Goal: Transaction & Acquisition: Purchase product/service

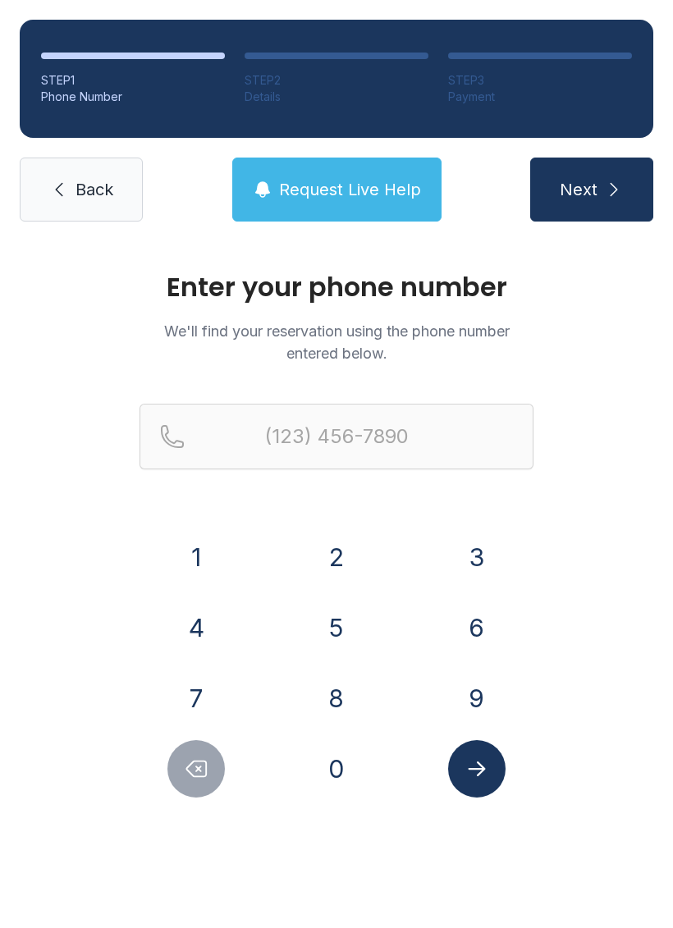
click at [331, 697] on button "8" at bounding box center [336, 697] width 57 height 57
click at [326, 773] on button "0" at bounding box center [336, 768] width 57 height 57
click at [469, 529] on button "3" at bounding box center [476, 556] width 57 height 57
click at [337, 550] on button "2" at bounding box center [336, 556] width 57 height 57
click at [451, 551] on button "3" at bounding box center [476, 556] width 57 height 57
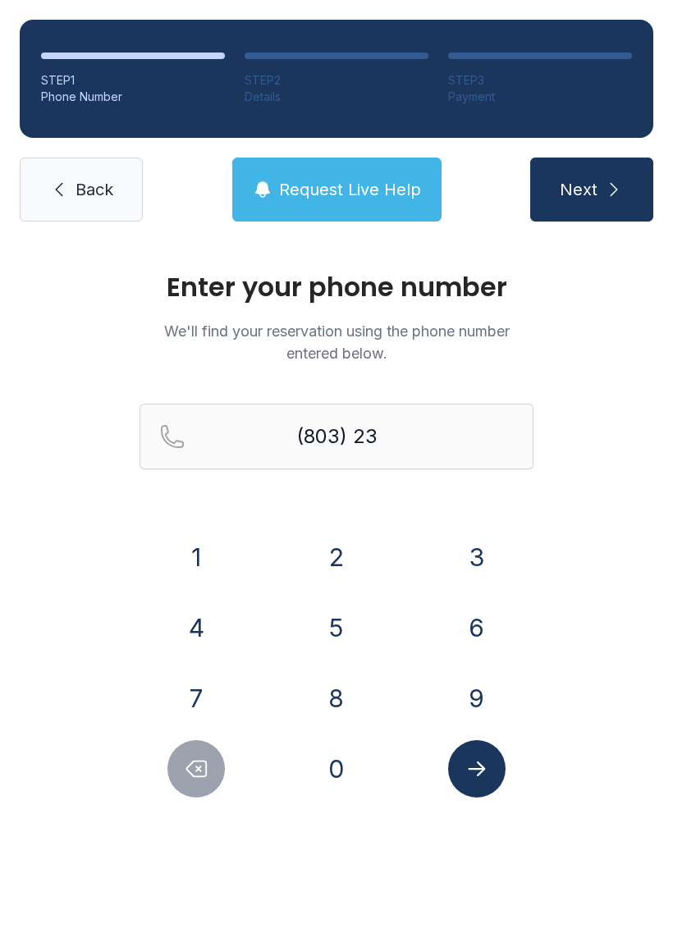
click at [329, 756] on button "0" at bounding box center [336, 768] width 57 height 57
click at [340, 620] on button "5" at bounding box center [336, 627] width 57 height 57
click at [222, 561] on button "1" at bounding box center [195, 556] width 57 height 57
click at [327, 637] on button "5" at bounding box center [336, 627] width 57 height 57
click at [202, 569] on button "1" at bounding box center [195, 556] width 57 height 57
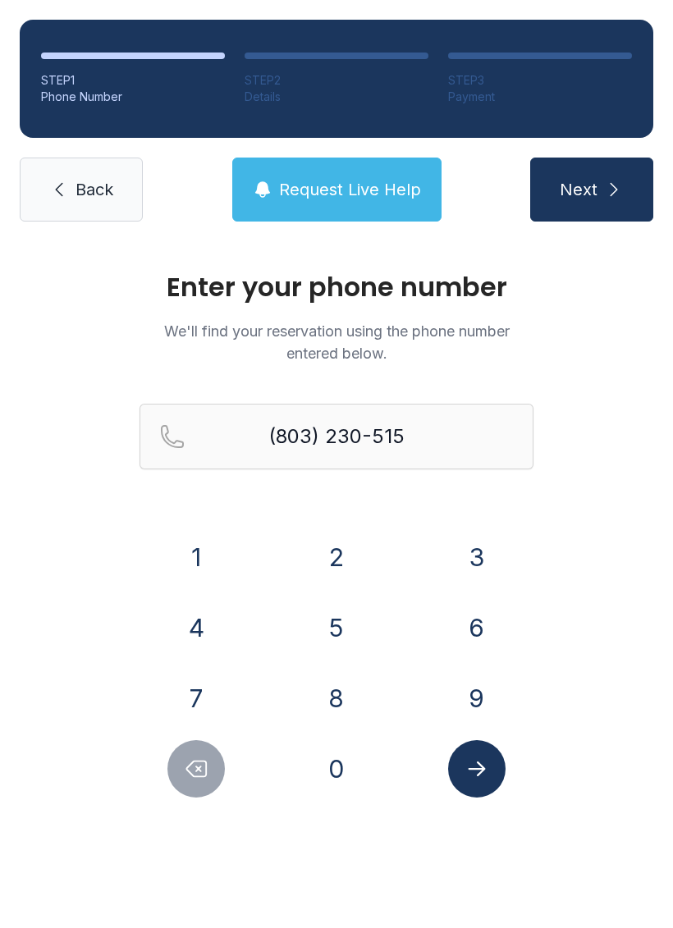
type input "[PHONE_NUMBER]"
click at [483, 761] on icon "Submit lookup form" at bounding box center [476, 768] width 25 height 25
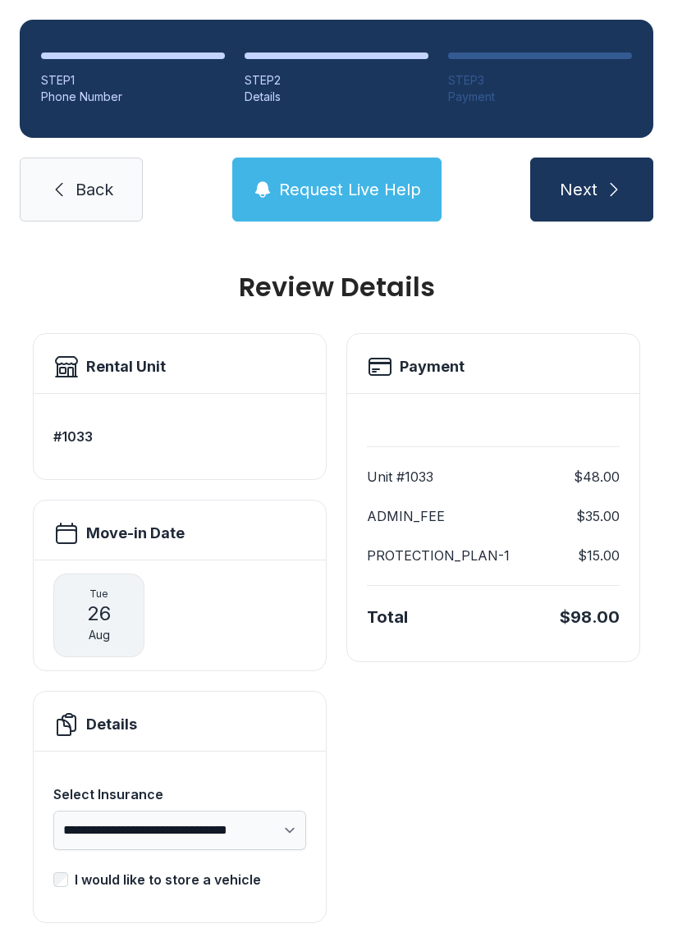
click at [593, 188] on span "Next" at bounding box center [578, 189] width 38 height 23
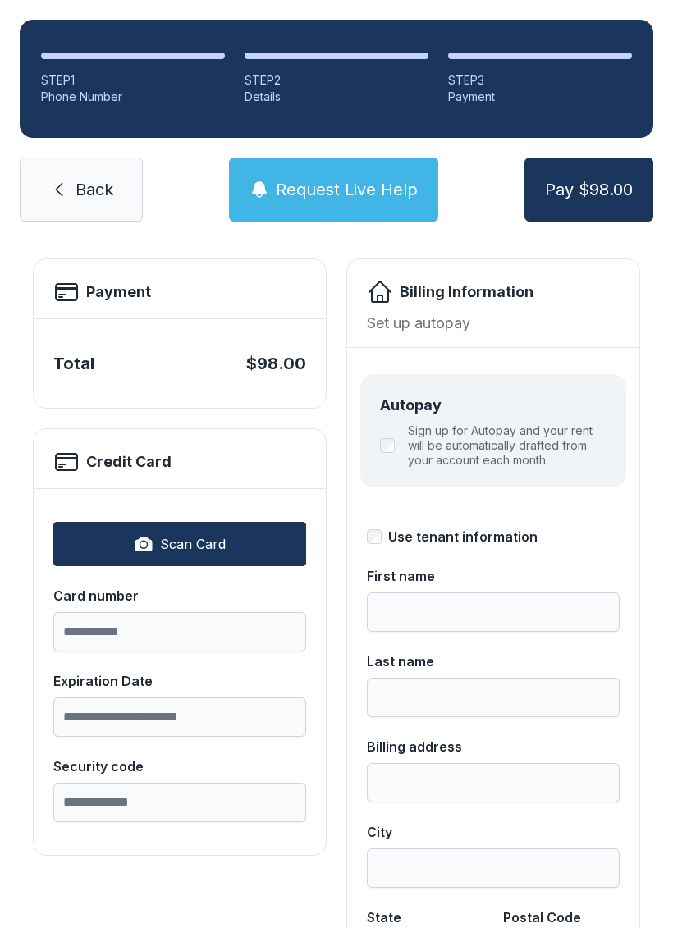
scroll to position [77, 0]
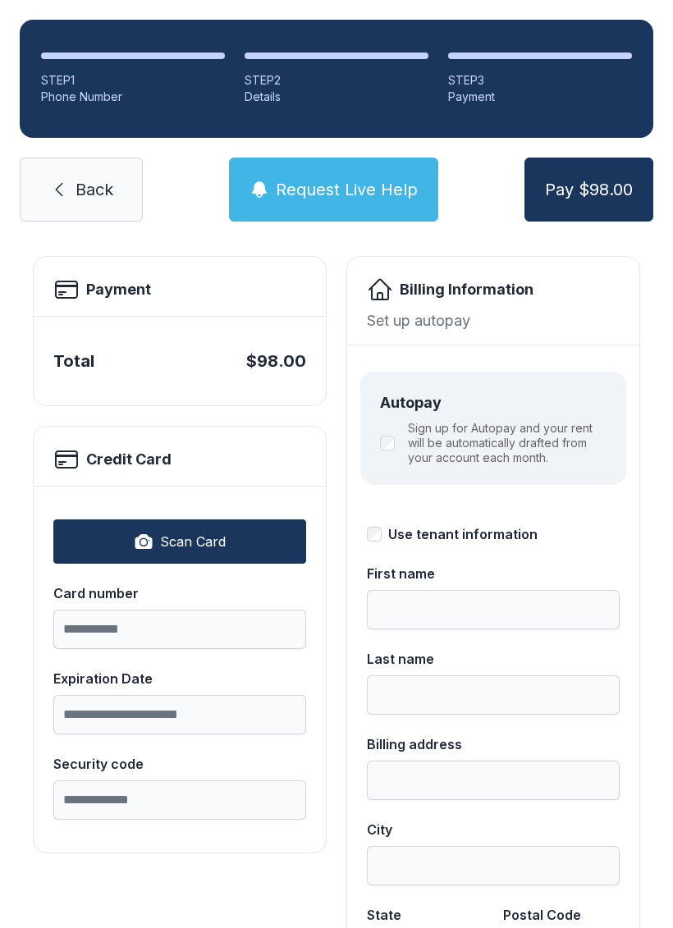
click at [73, 205] on link "Back" at bounding box center [81, 190] width 123 height 64
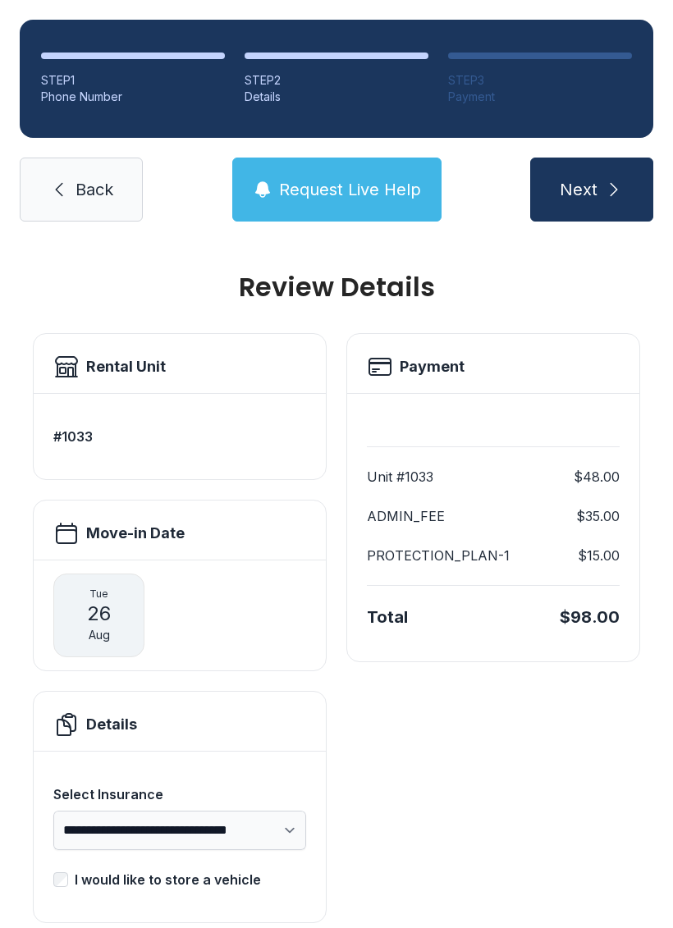
click at [616, 185] on icon "submit" at bounding box center [614, 190] width 20 height 20
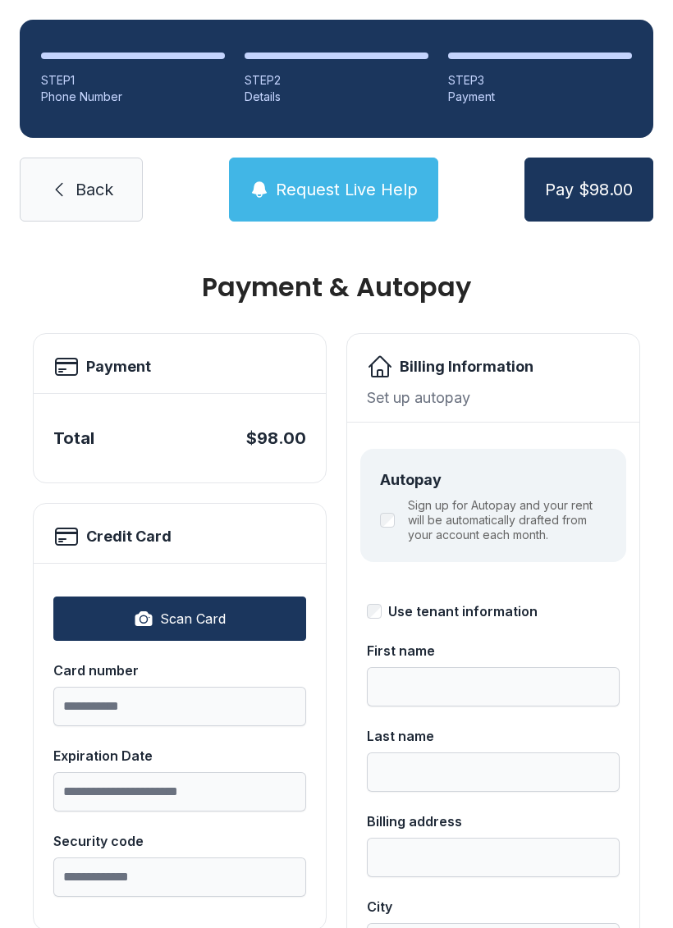
click at [70, 186] on link "Back" at bounding box center [81, 190] width 123 height 64
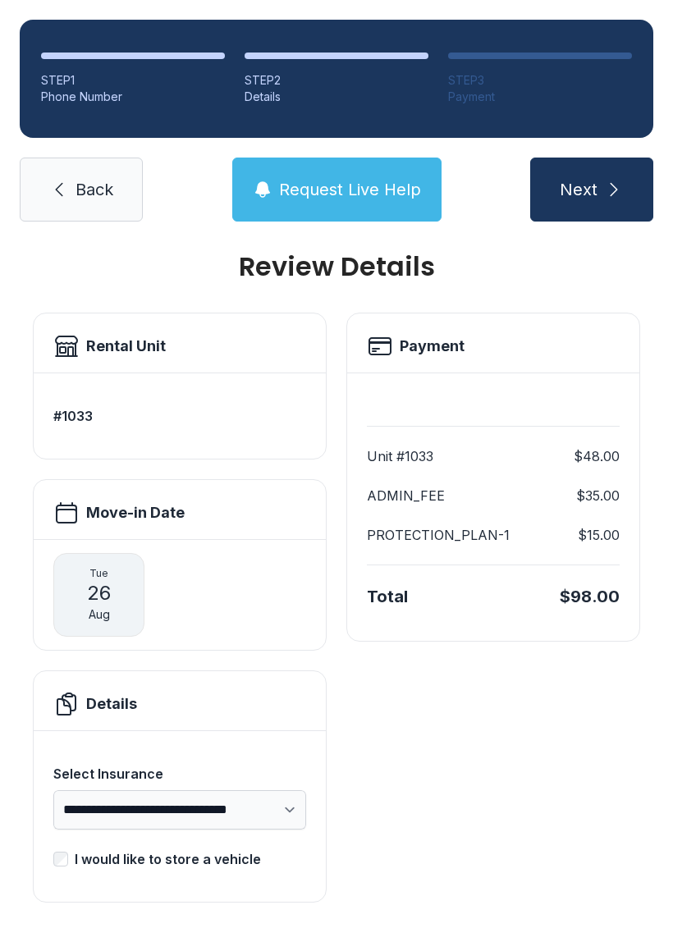
scroll to position [21, 0]
click at [605, 191] on icon "submit" at bounding box center [614, 190] width 20 height 20
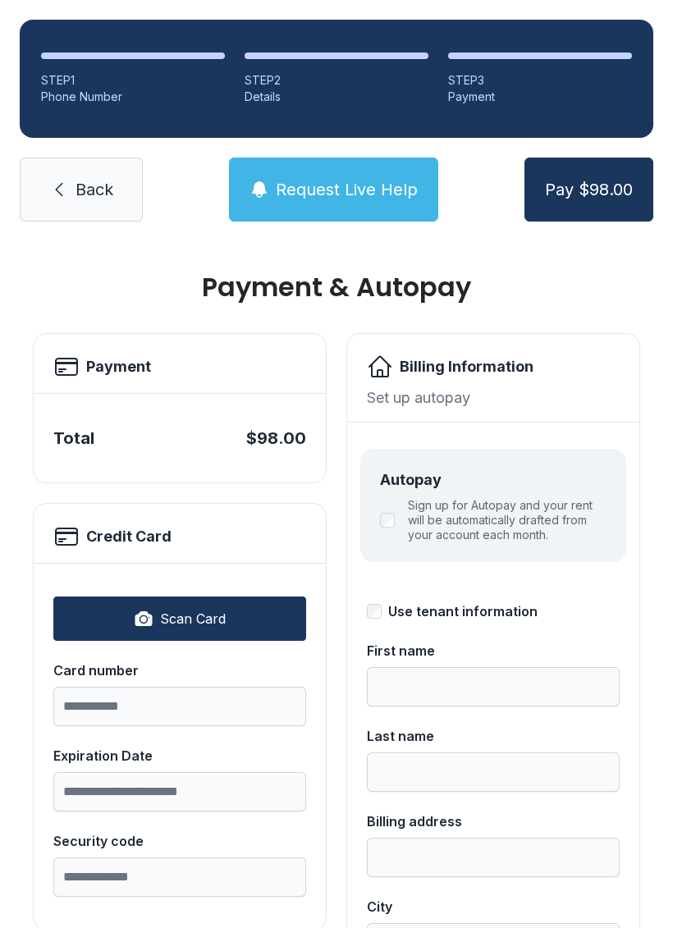
click at [107, 606] on button "Scan Card" at bounding box center [179, 618] width 253 height 44
type input "**********"
type input "*****"
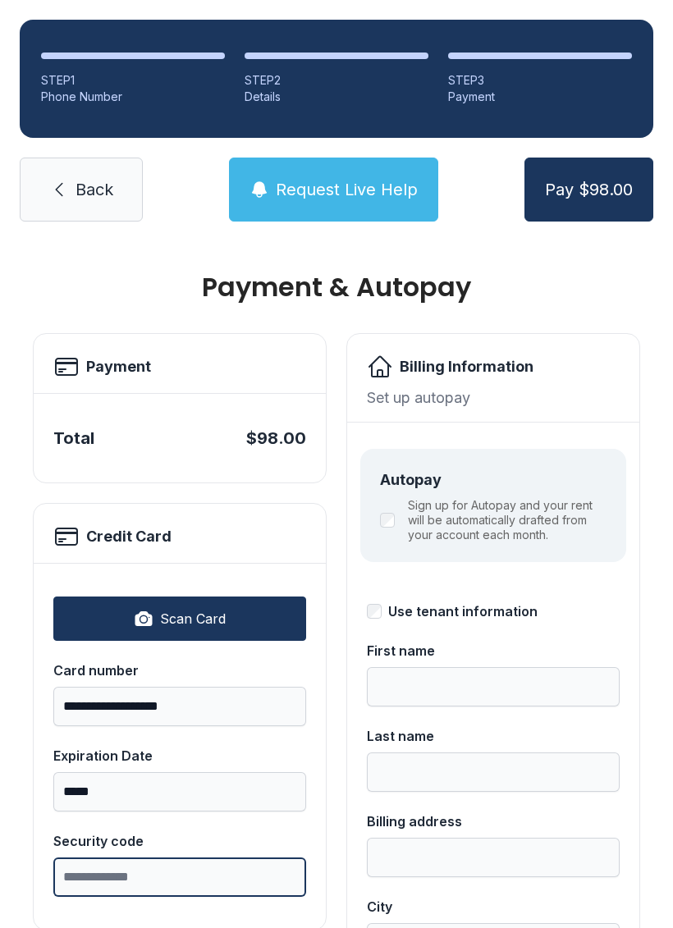
click at [166, 890] on input "Security code" at bounding box center [179, 876] width 253 height 39
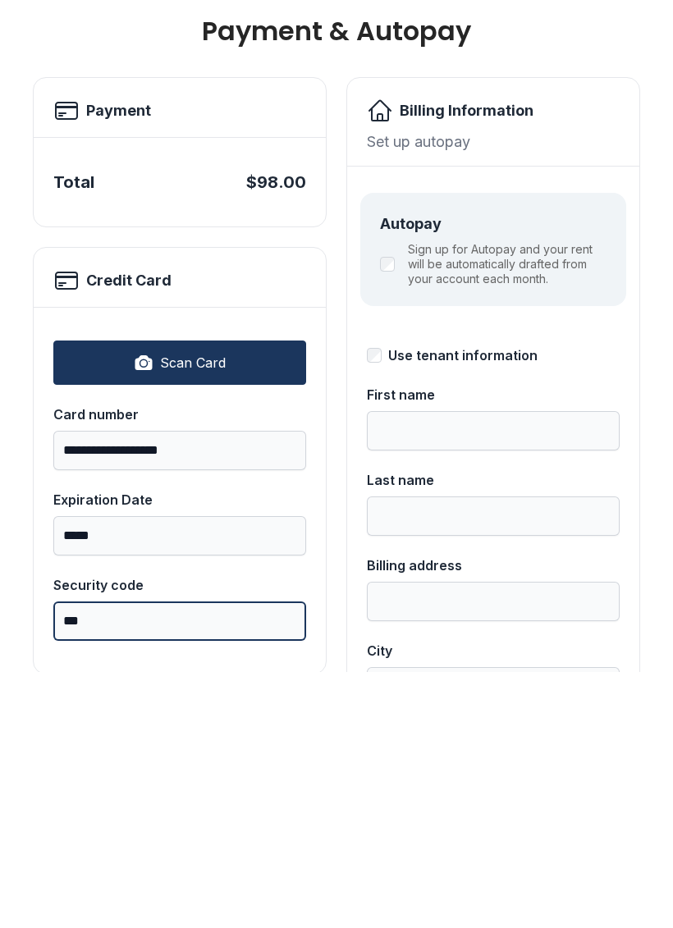
type input "***"
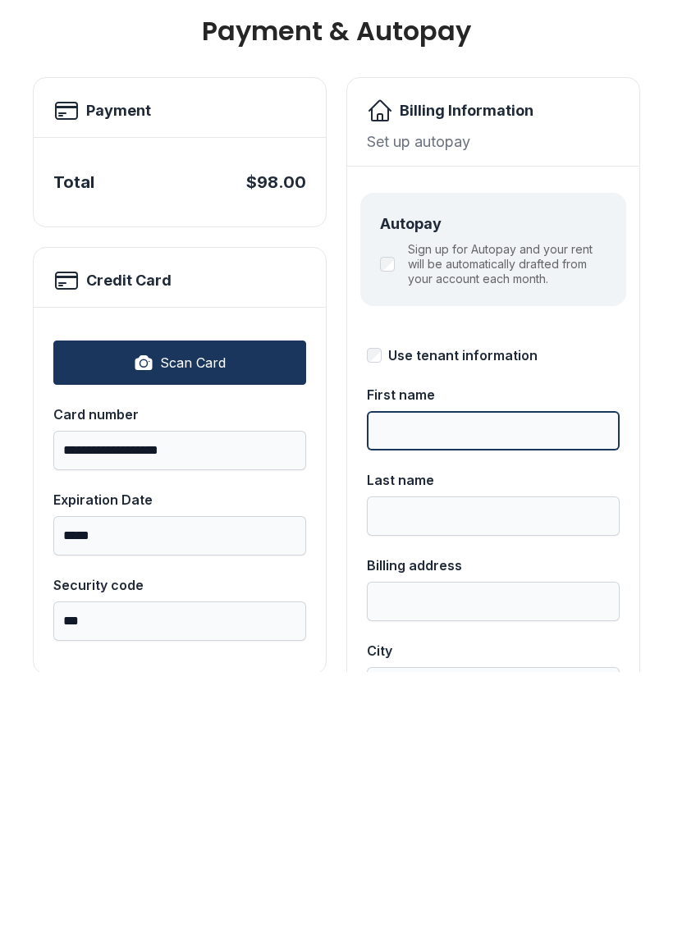
click at [513, 667] on input "First name" at bounding box center [493, 686] width 253 height 39
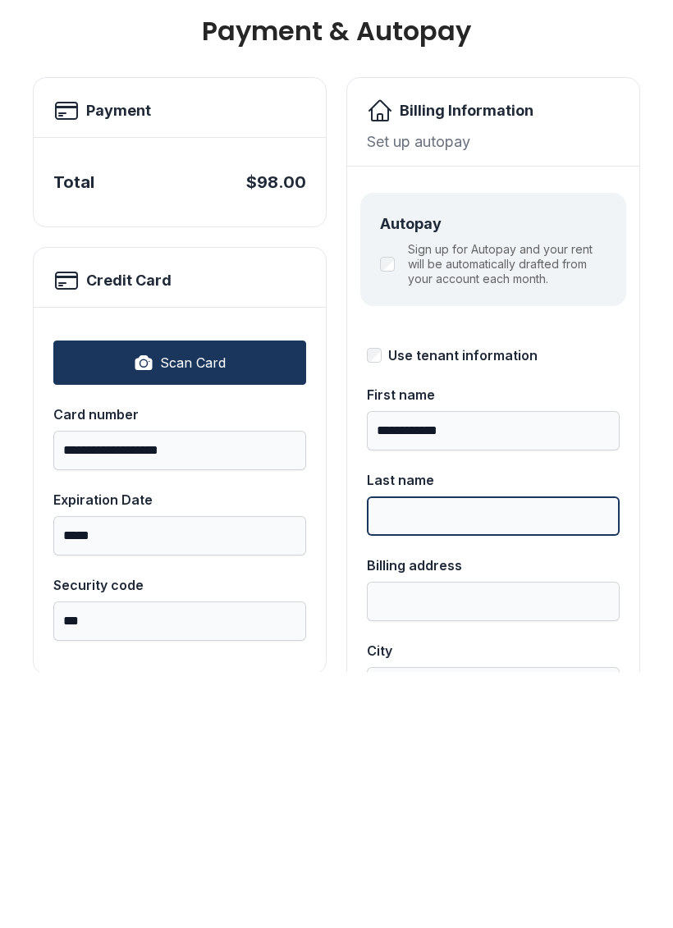
click at [481, 752] on input "Last name" at bounding box center [493, 771] width 253 height 39
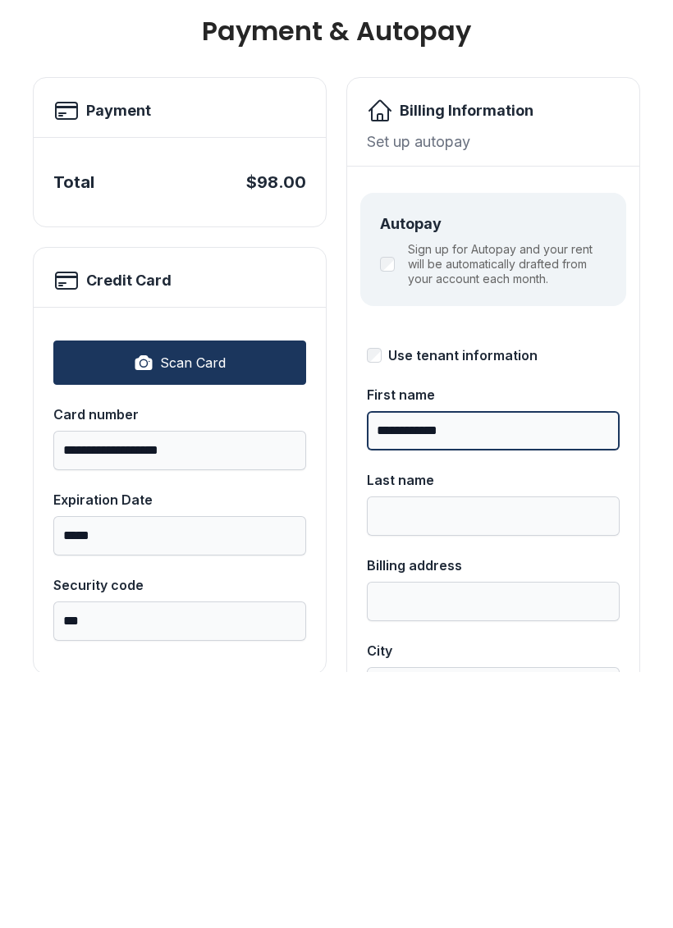
click at [509, 667] on input "**********" at bounding box center [493, 686] width 253 height 39
type input "*******"
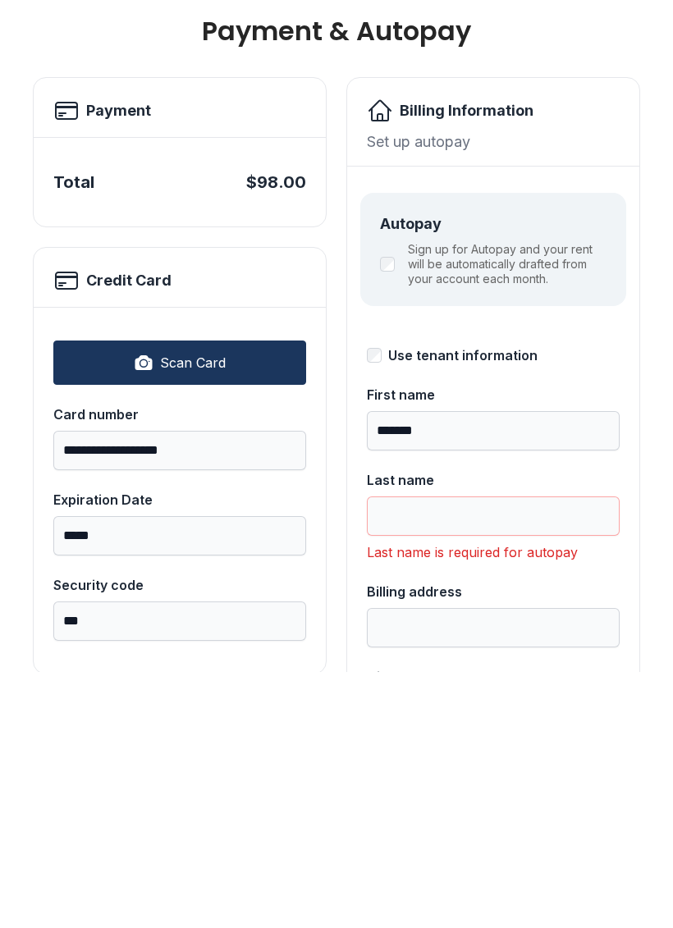
click at [488, 752] on input "Last name" at bounding box center [493, 771] width 253 height 39
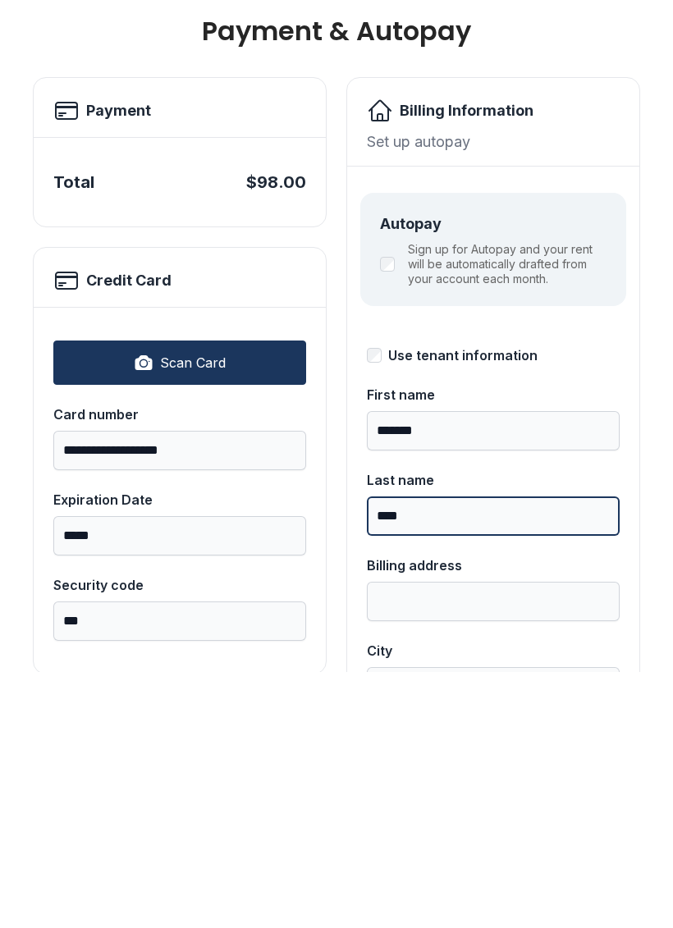
type input "****"
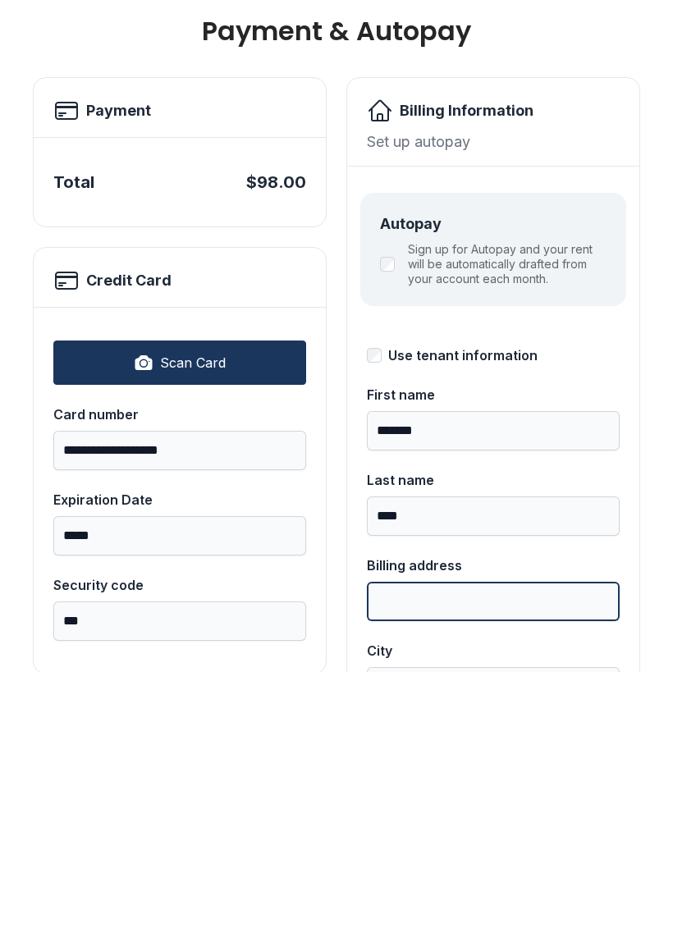
click at [514, 838] on input "Billing address" at bounding box center [493, 857] width 253 height 39
type input "*********"
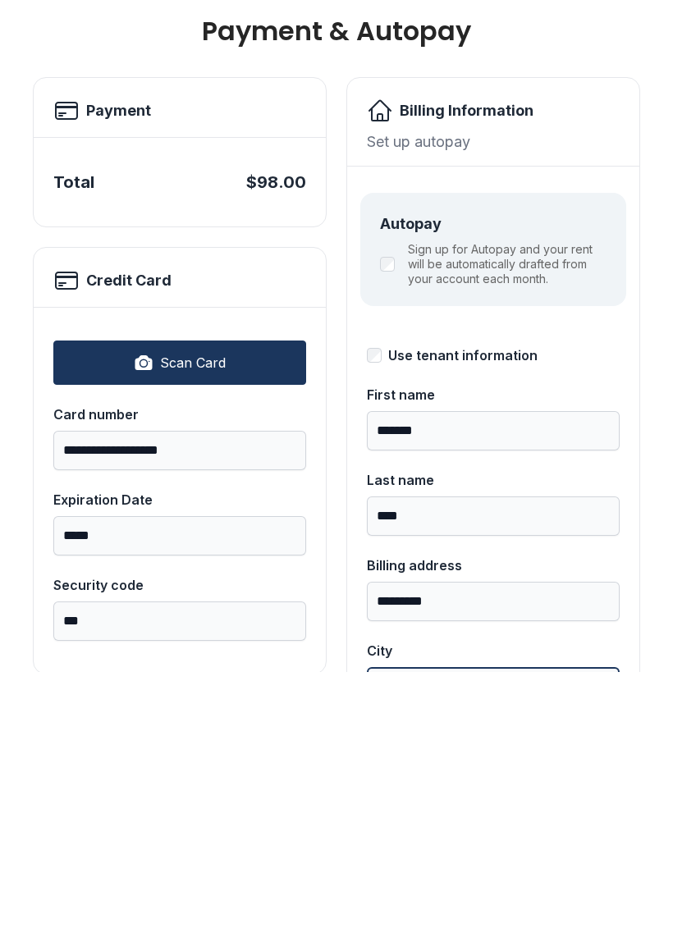
type input "*"
click at [537, 838] on input "*********" at bounding box center [493, 857] width 253 height 39
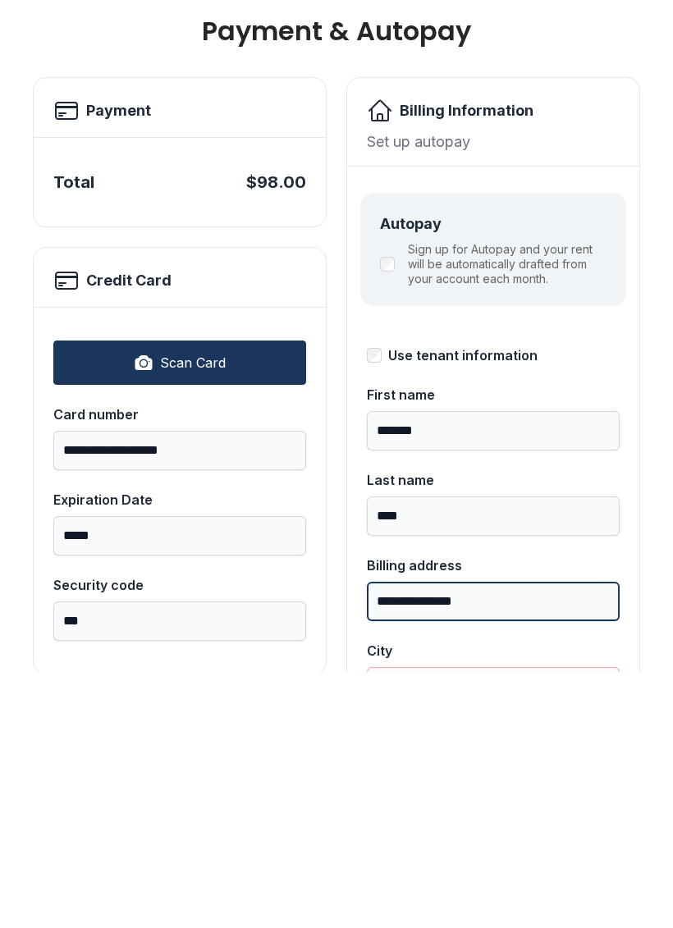
type input "**********"
click at [478, 923] on input "City" at bounding box center [493, 942] width 253 height 39
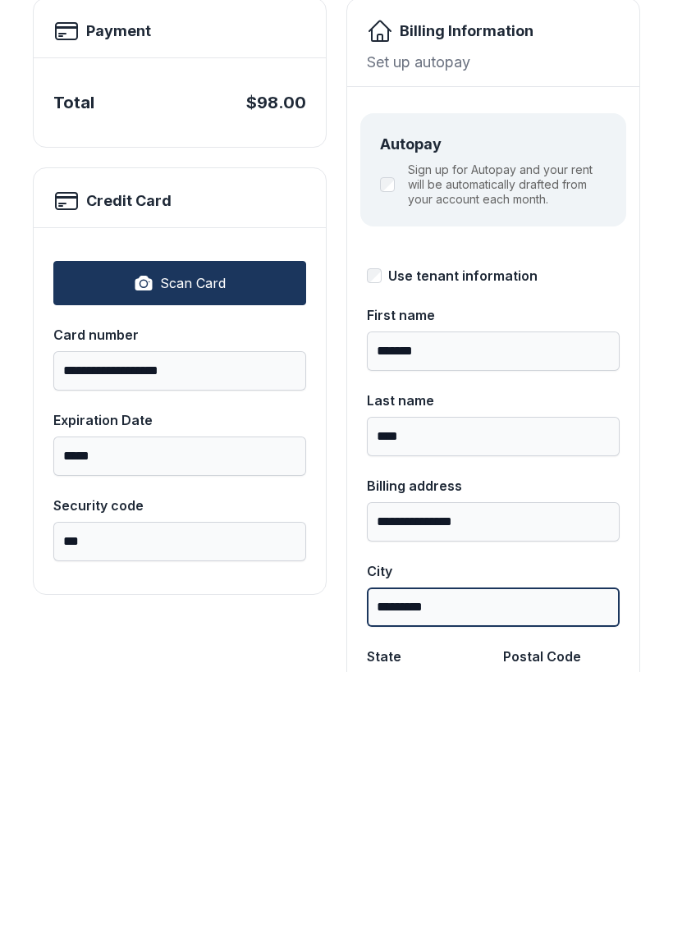
scroll to position [172, 0]
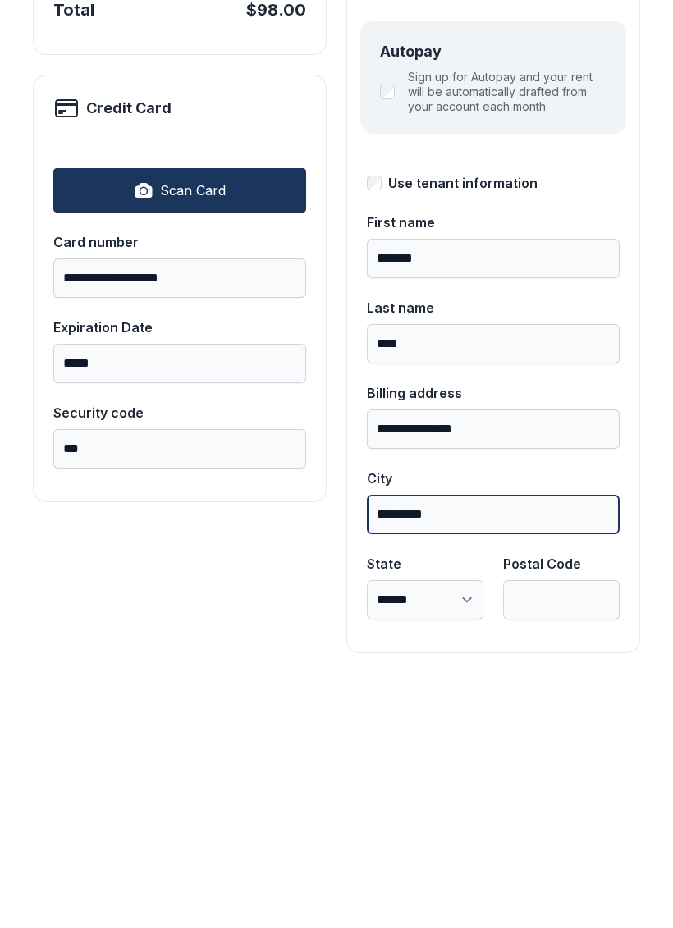
type input "*********"
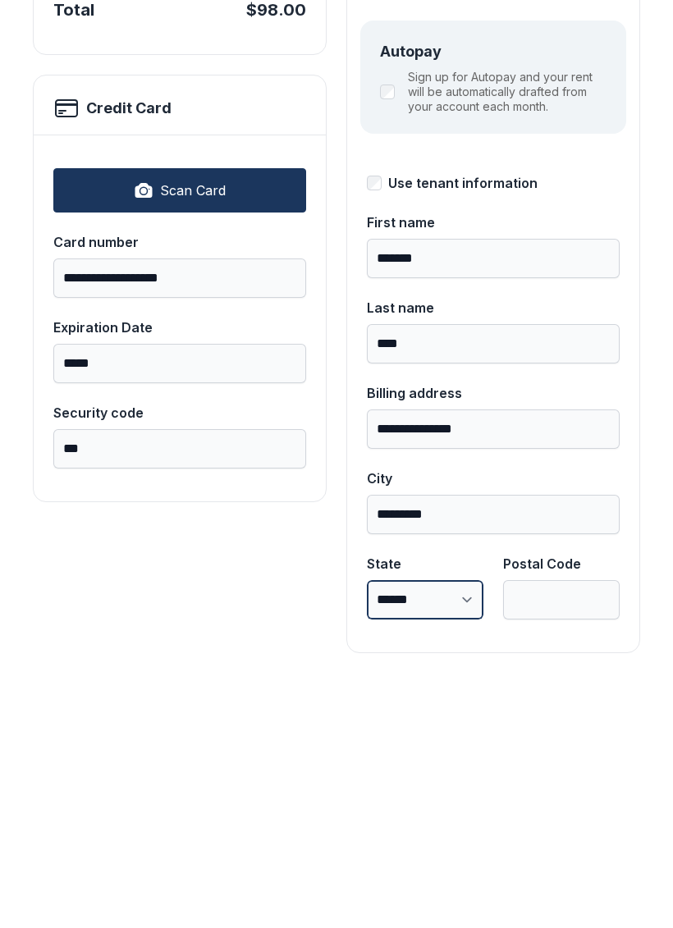
click at [457, 836] on select "**********" at bounding box center [425, 855] width 116 height 39
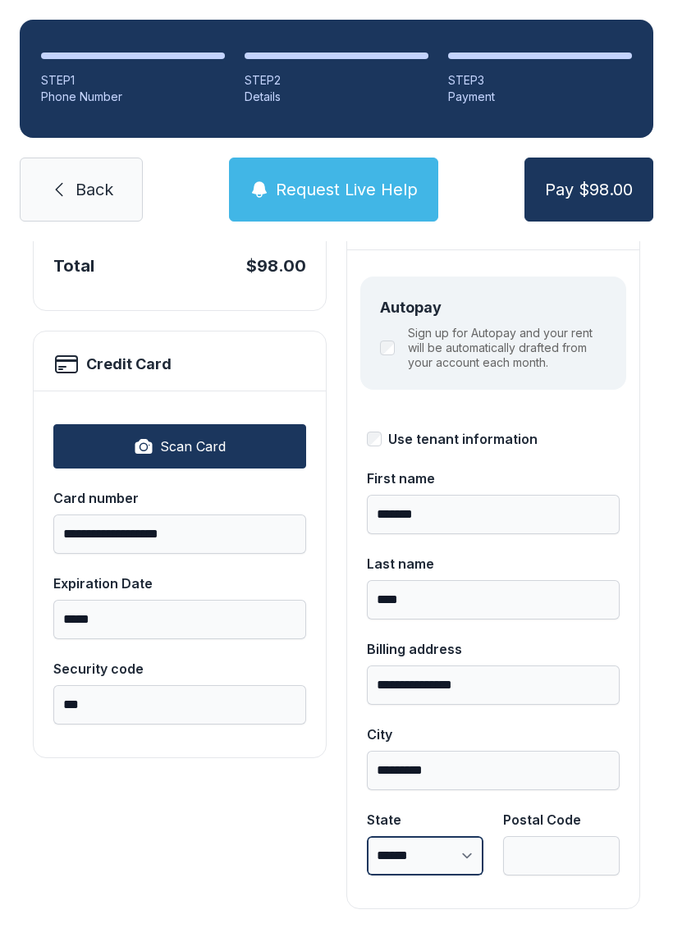
select select "**"
click at [581, 836] on input "Postal Code" at bounding box center [561, 855] width 116 height 39
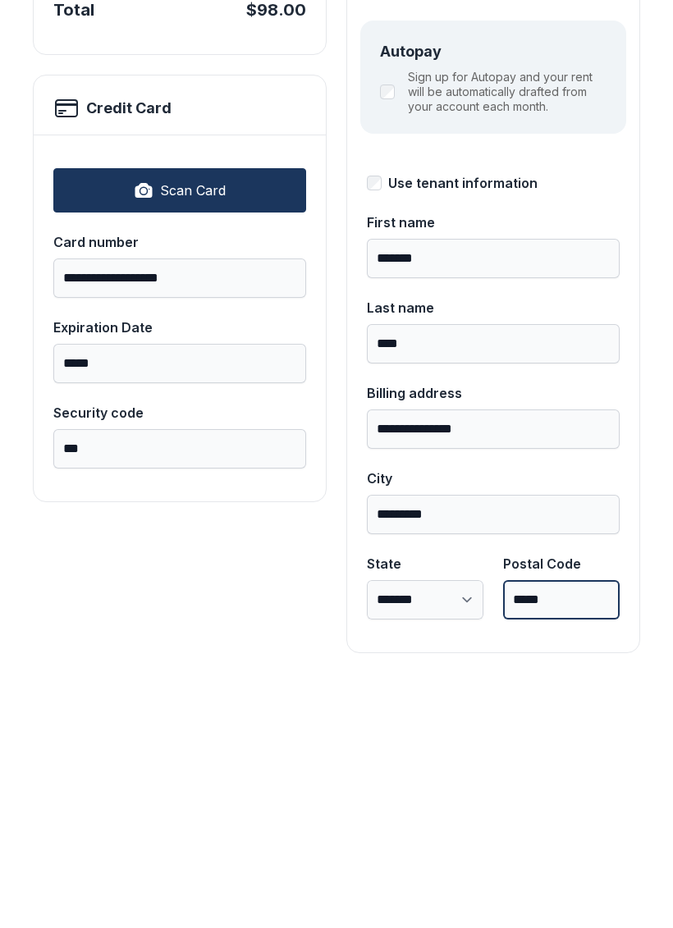
type input "*****"
click at [587, 158] on button "Pay $98.00" at bounding box center [588, 190] width 129 height 64
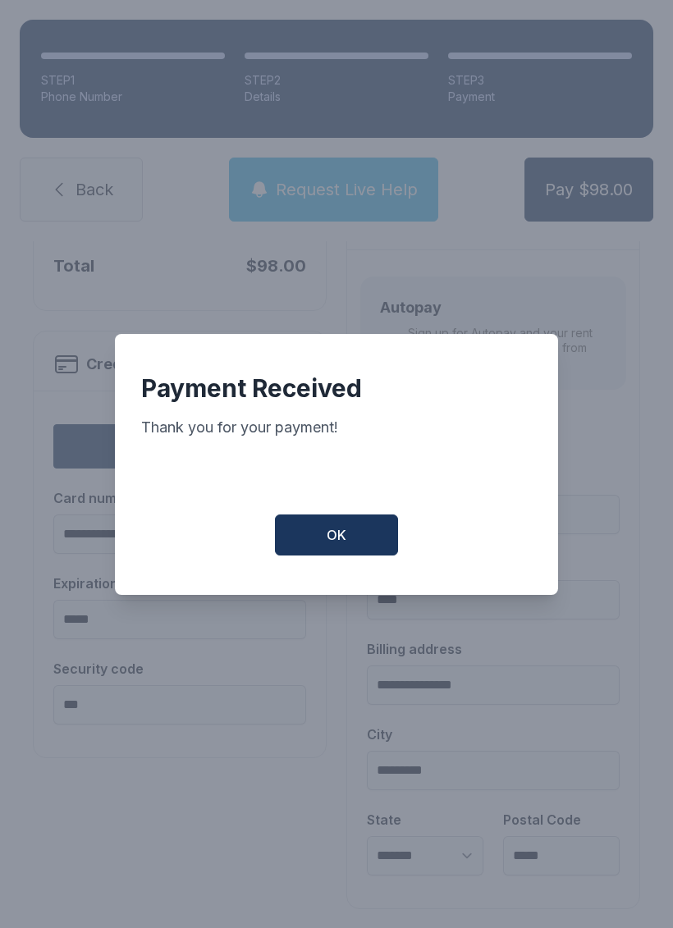
click at [321, 530] on button "OK" at bounding box center [336, 534] width 123 height 41
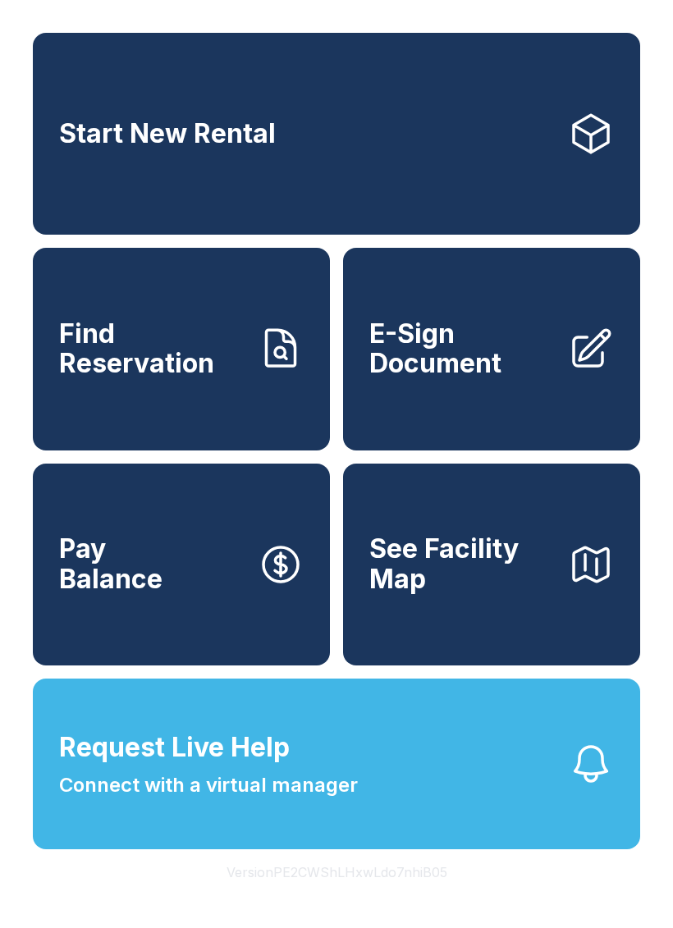
click at [560, 836] on button "Request Live Help Connect with a virtual manager" at bounding box center [336, 763] width 607 height 171
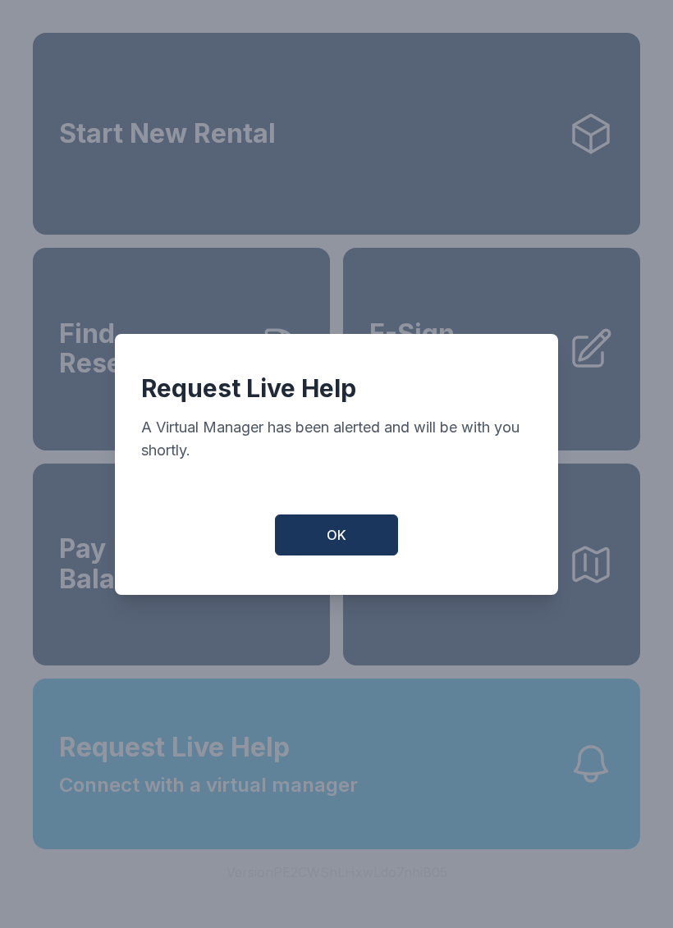
click at [347, 537] on button "OK" at bounding box center [336, 534] width 123 height 41
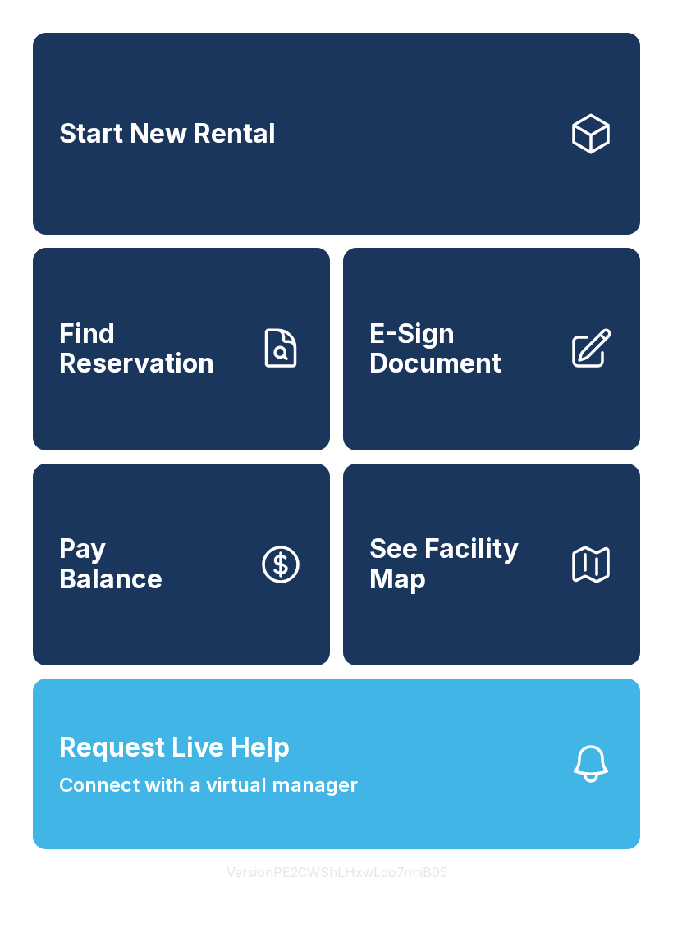
click at [182, 377] on span "Find Reservation" at bounding box center [151, 349] width 185 height 60
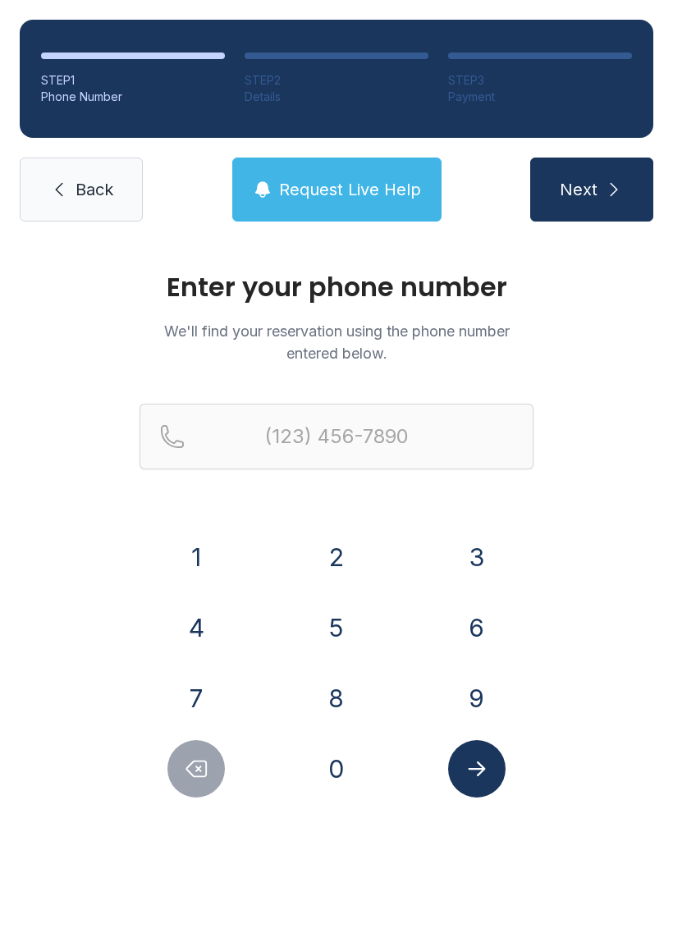
click at [317, 699] on button "8" at bounding box center [336, 697] width 57 height 57
type input "(8"
click at [204, 777] on icon "Delete number" at bounding box center [197, 769] width 20 height 16
click at [67, 208] on link "Back" at bounding box center [81, 190] width 123 height 64
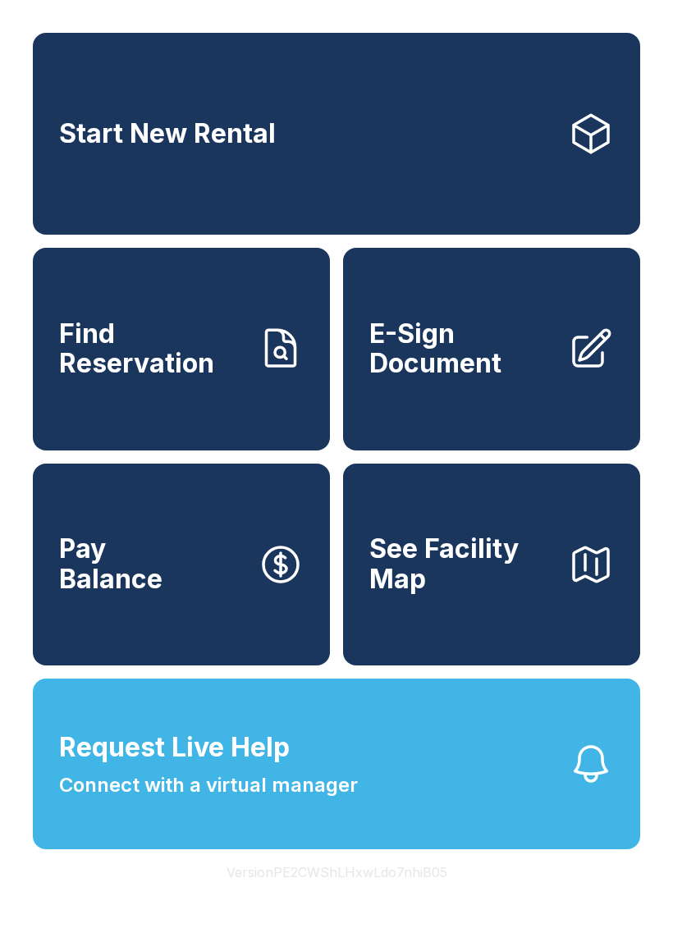
click at [179, 379] on span "Find Reservation" at bounding box center [151, 349] width 185 height 60
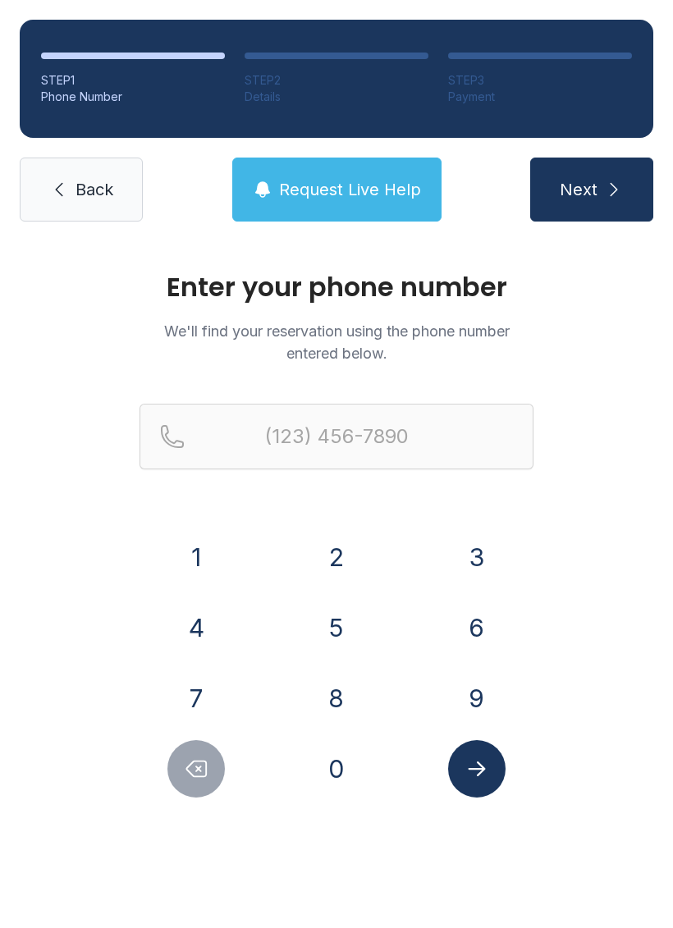
click at [337, 675] on button "8" at bounding box center [336, 697] width 57 height 57
click at [317, 754] on button "0" at bounding box center [336, 768] width 57 height 57
click at [461, 564] on button "3" at bounding box center [476, 556] width 57 height 57
click at [330, 574] on button "2" at bounding box center [336, 556] width 57 height 57
click at [472, 567] on button "3" at bounding box center [476, 556] width 57 height 57
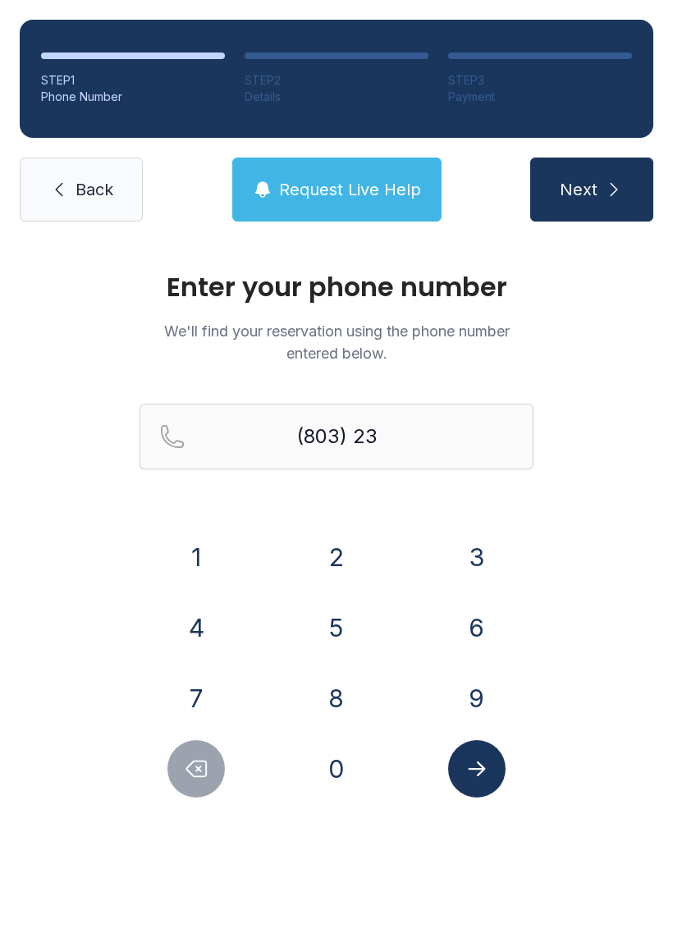
click at [319, 780] on button "0" at bounding box center [336, 768] width 57 height 57
click at [334, 642] on button "5" at bounding box center [336, 627] width 57 height 57
click at [191, 573] on button "1" at bounding box center [195, 556] width 57 height 57
click at [199, 563] on button "1" at bounding box center [195, 556] width 57 height 57
click at [191, 768] on icon "Delete number" at bounding box center [196, 768] width 25 height 25
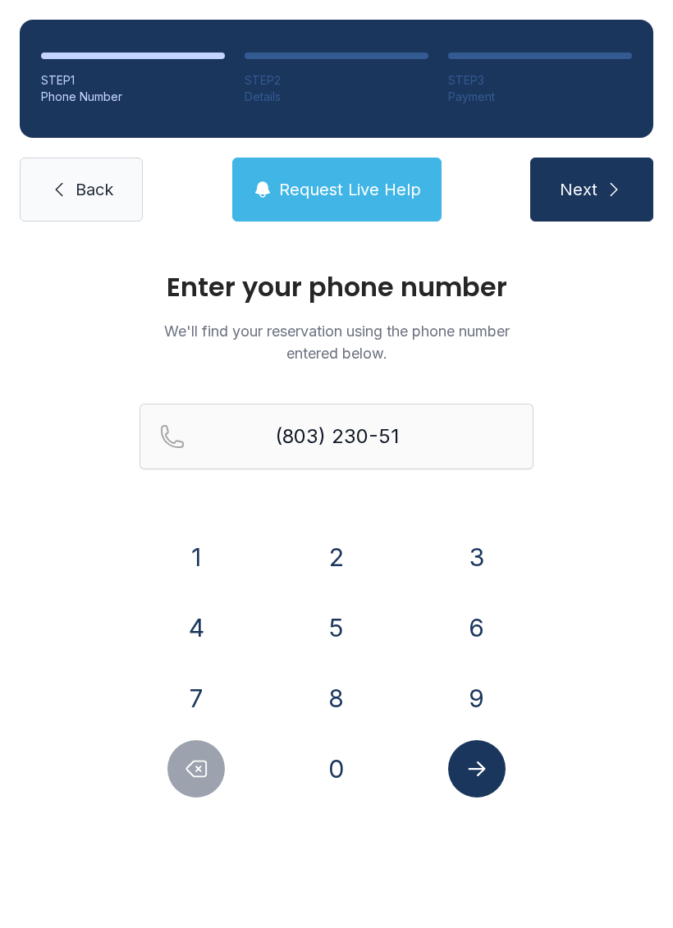
click at [327, 623] on button "5" at bounding box center [336, 627] width 57 height 57
click at [197, 578] on button "1" at bounding box center [195, 556] width 57 height 57
type input "[PHONE_NUMBER]"
click at [491, 777] on button "Submit lookup form" at bounding box center [476, 768] width 57 height 57
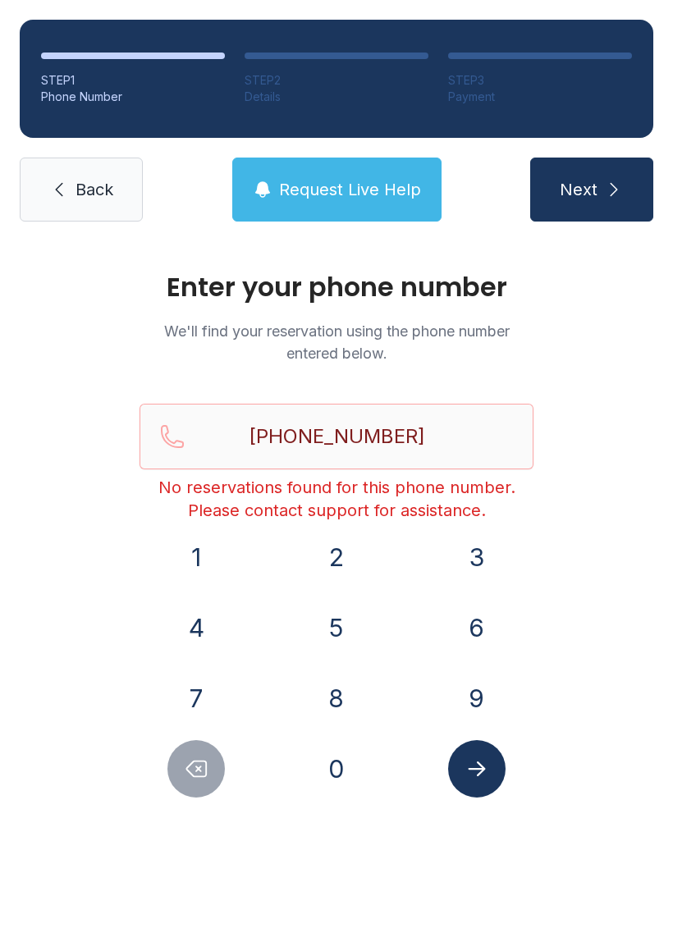
click at [78, 203] on link "Back" at bounding box center [81, 190] width 123 height 64
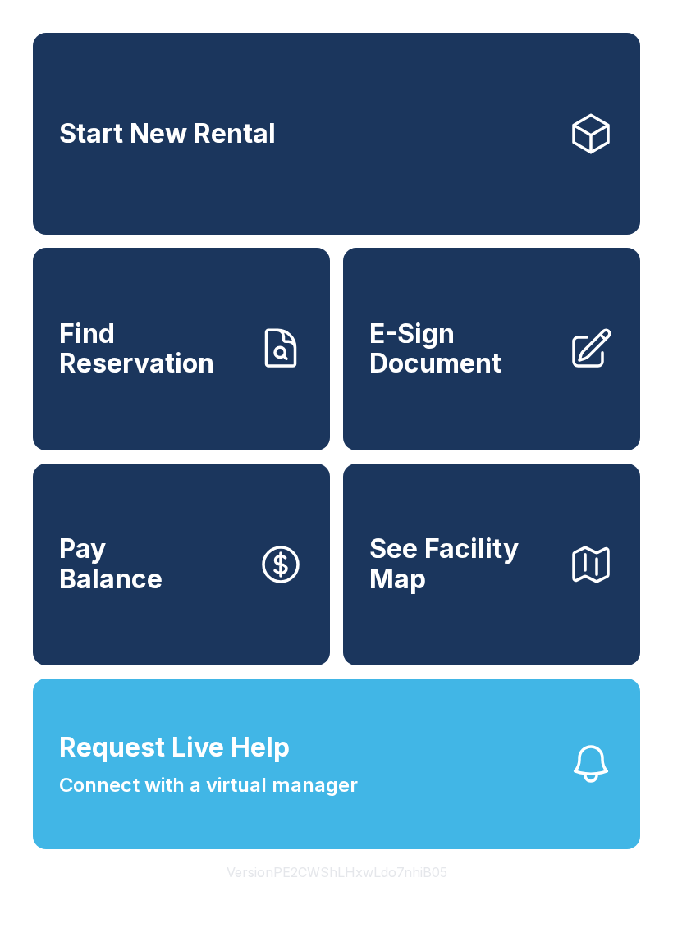
click at [249, 598] on link "Pay Balance" at bounding box center [181, 564] width 297 height 202
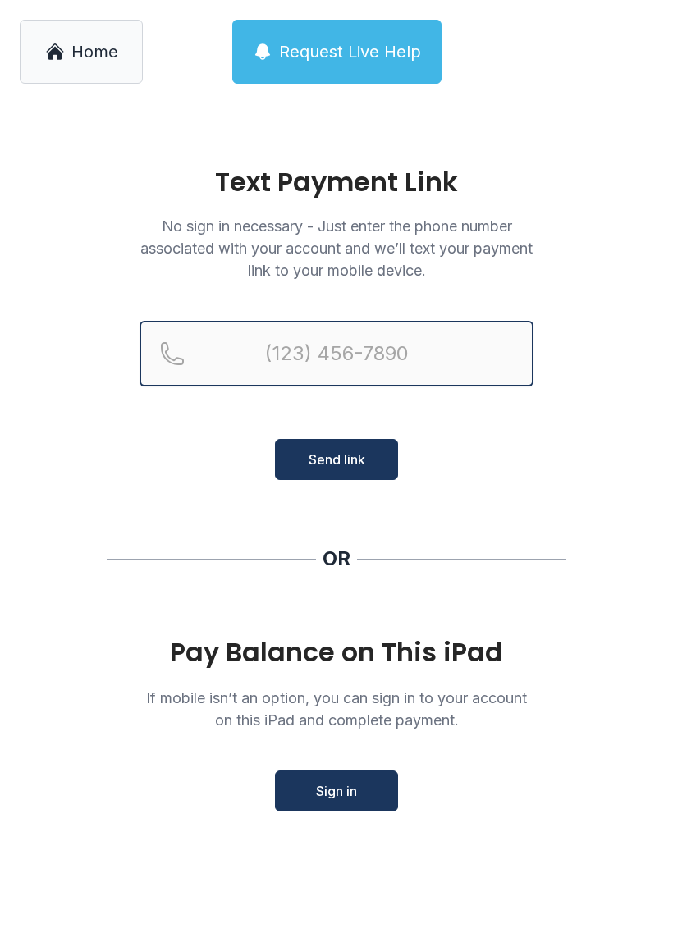
click at [431, 354] on input "Reservation phone number" at bounding box center [336, 354] width 394 height 66
type input "[PHONE_NUMBER]"
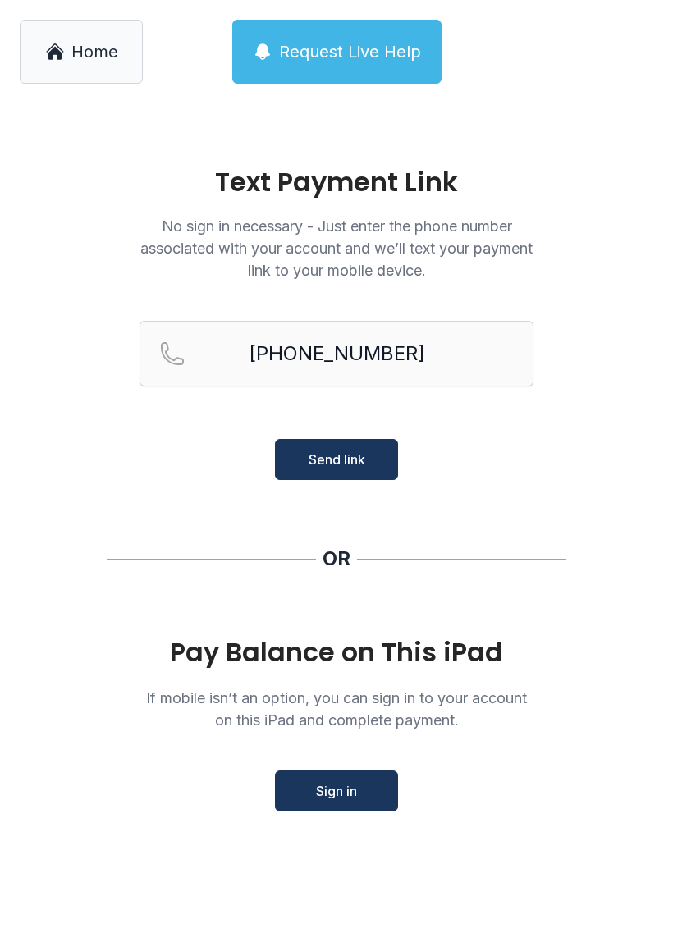
click at [355, 460] on span "Send link" at bounding box center [336, 460] width 57 height 20
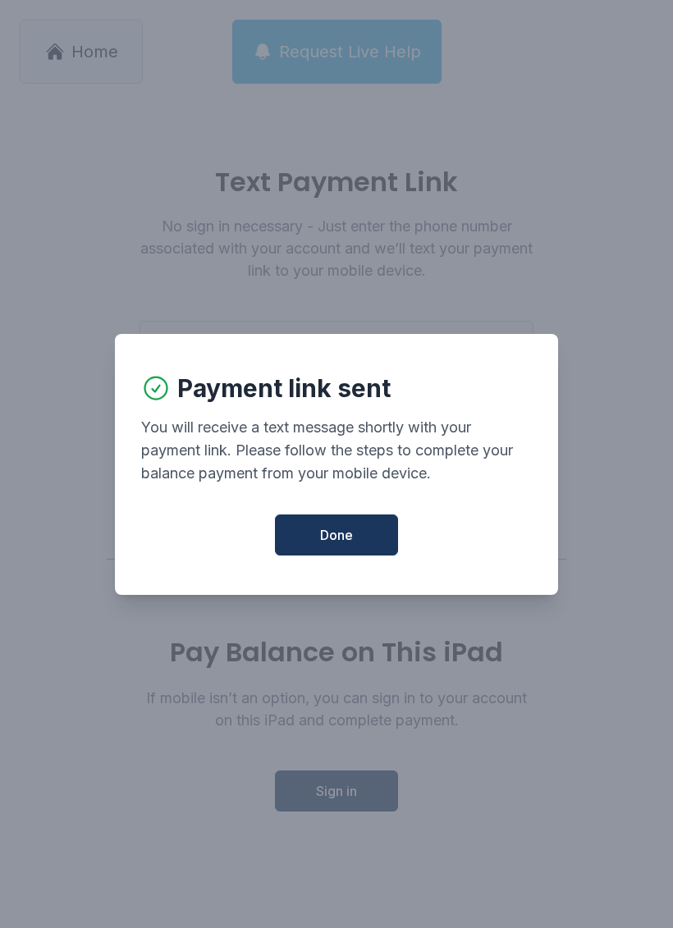
click at [348, 542] on span "Done" at bounding box center [336, 535] width 33 height 20
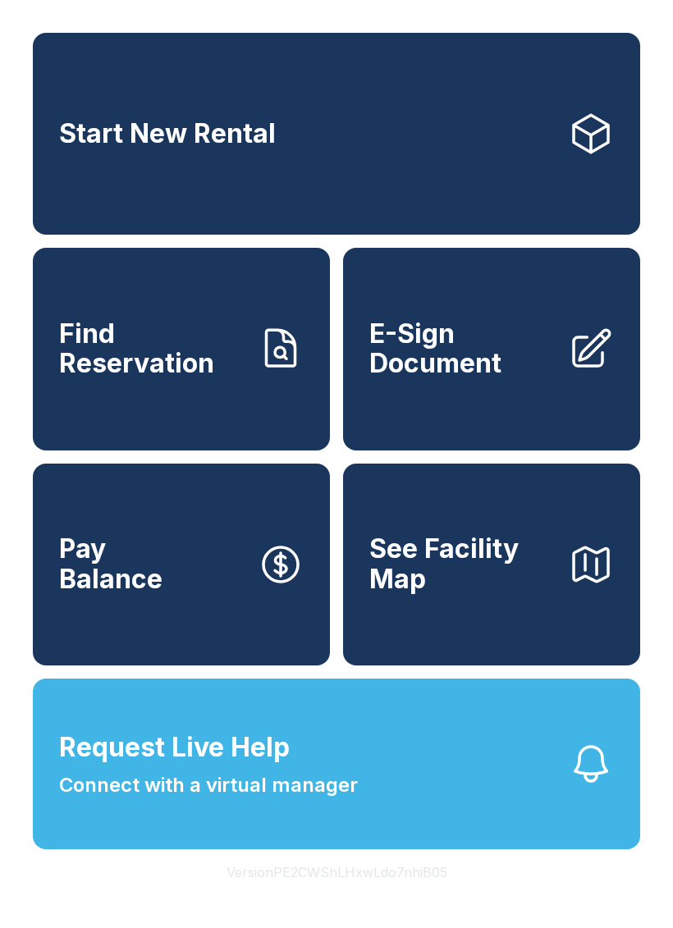
click at [551, 829] on button "Request Live Help Connect with a virtual manager" at bounding box center [336, 763] width 607 height 171
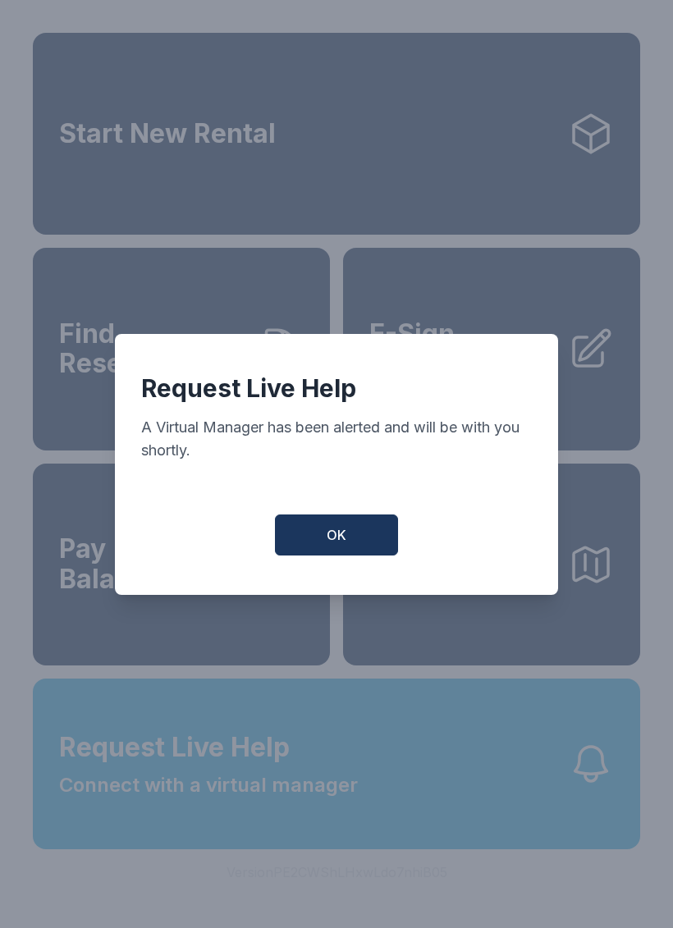
click at [349, 555] on button "OK" at bounding box center [336, 534] width 123 height 41
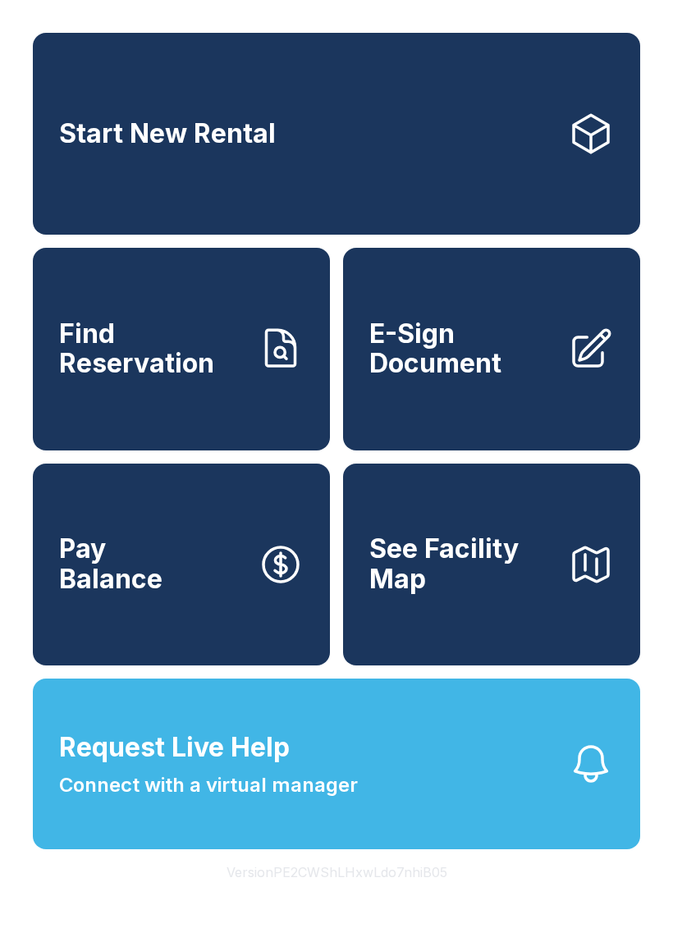
click at [587, 648] on button "See Facility Map" at bounding box center [491, 564] width 297 height 202
click at [504, 338] on link "E-Sign Document" at bounding box center [491, 349] width 297 height 202
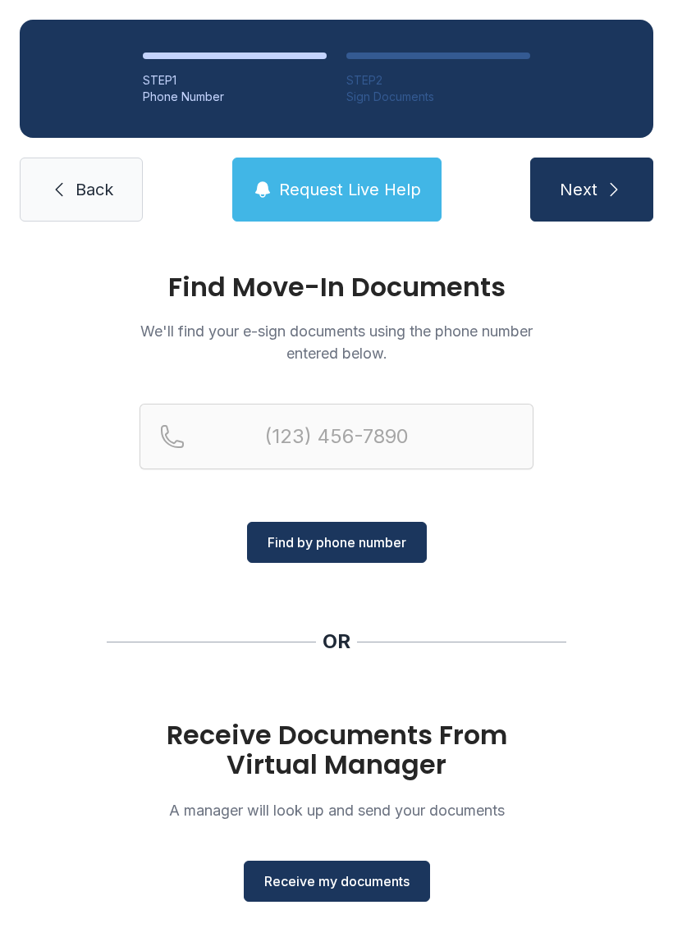
click at [93, 171] on link "Back" at bounding box center [81, 190] width 123 height 64
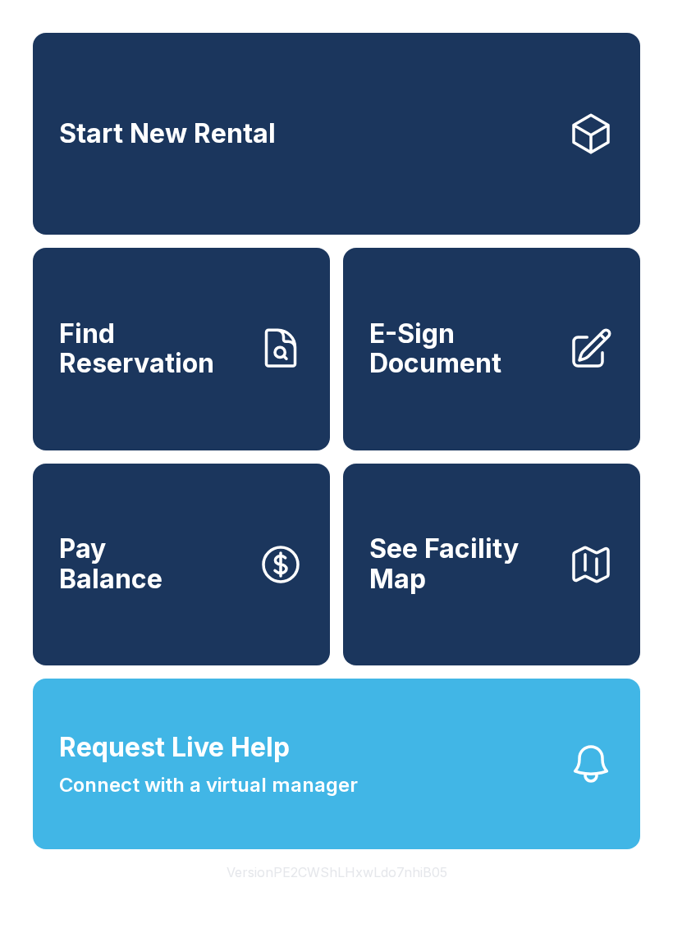
click at [280, 540] on link "Pay Balance" at bounding box center [181, 564] width 297 height 202
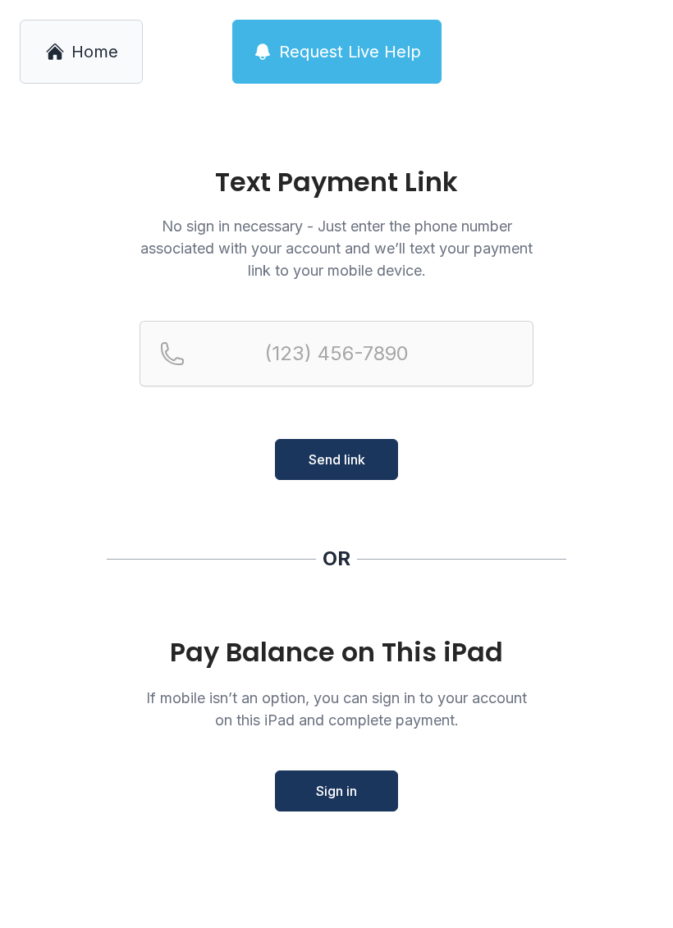
click at [79, 52] on span "Home" at bounding box center [94, 51] width 47 height 23
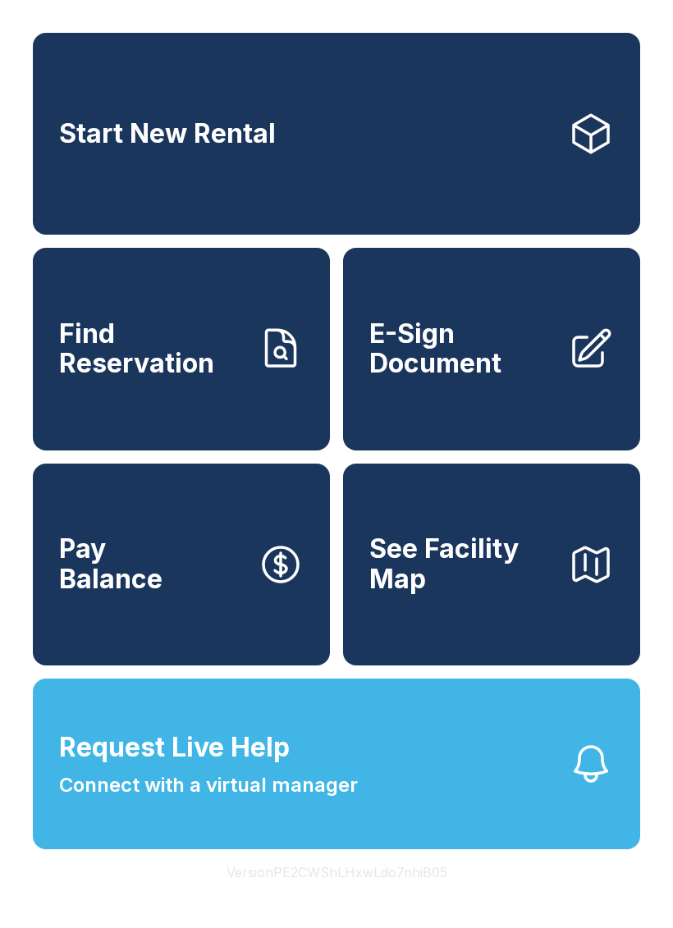
click at [129, 800] on span "Request Live Help Connect with a virtual manager" at bounding box center [208, 764] width 299 height 72
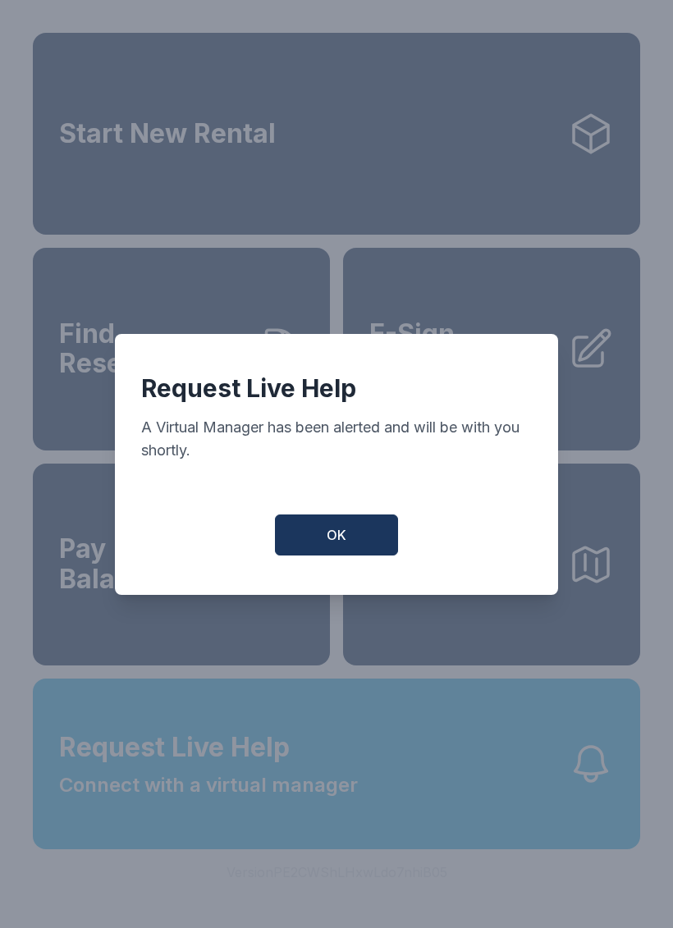
click at [349, 576] on div "Request Live Help A Virtual Manager has been alerted and will be with you short…" at bounding box center [336, 464] width 443 height 261
click at [332, 539] on span "OK" at bounding box center [337, 535] width 20 height 20
